Goal: Use online tool/utility: Utilize a website feature to perform a specific function

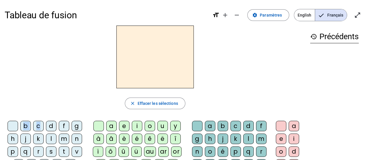
drag, startPoint x: 40, startPoint y: 124, endPoint x: 122, endPoint y: 71, distance: 98.3
click at [122, 71] on div "close [PERSON_NAME] les sélections b c d f g h j k l m n p q r s t v w x z ç ch…" at bounding box center [155, 151] width 301 height 251
click at [39, 126] on div "c" at bounding box center [38, 126] width 10 height 10
click at [148, 127] on div "o" at bounding box center [149, 126] width 10 height 10
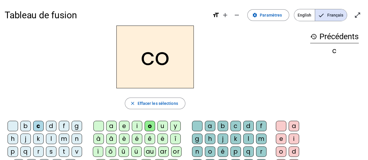
click at [246, 139] on div "l" at bounding box center [248, 139] width 10 height 10
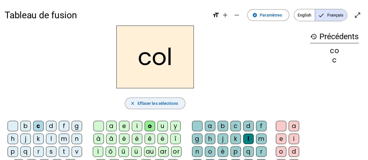
click at [133, 104] on mat-icon "close" at bounding box center [132, 103] width 5 height 5
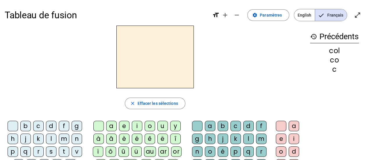
click at [61, 139] on div "m" at bounding box center [64, 139] width 10 height 10
click at [120, 126] on div "e" at bounding box center [124, 126] width 10 height 10
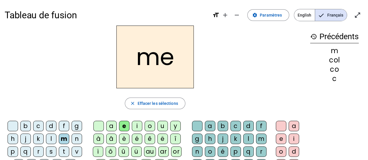
click at [222, 130] on div "b" at bounding box center [222, 126] width 10 height 10
